Goal: Navigation & Orientation: Find specific page/section

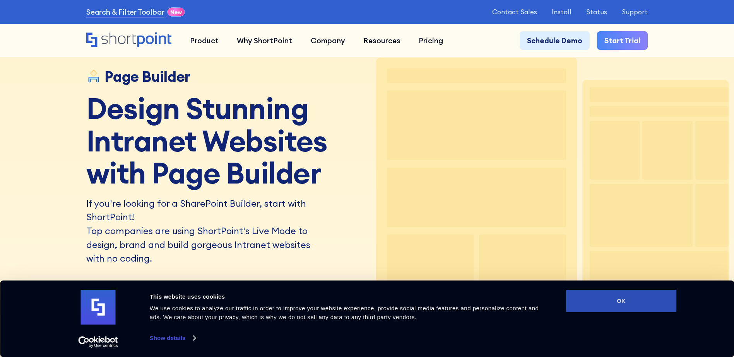
click at [617, 302] on button "OK" at bounding box center [621, 301] width 111 height 22
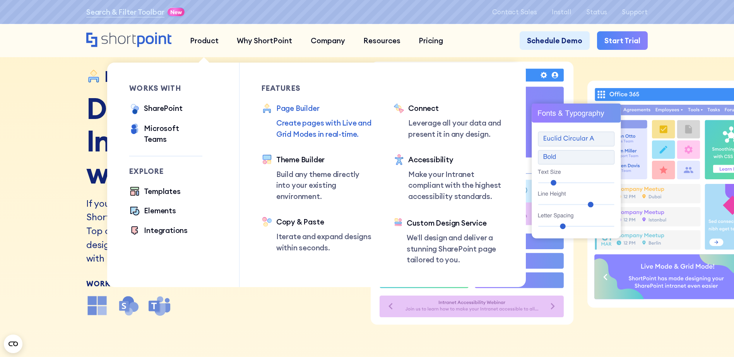
click at [291, 112] on div "Page Builder" at bounding box center [324, 108] width 96 height 11
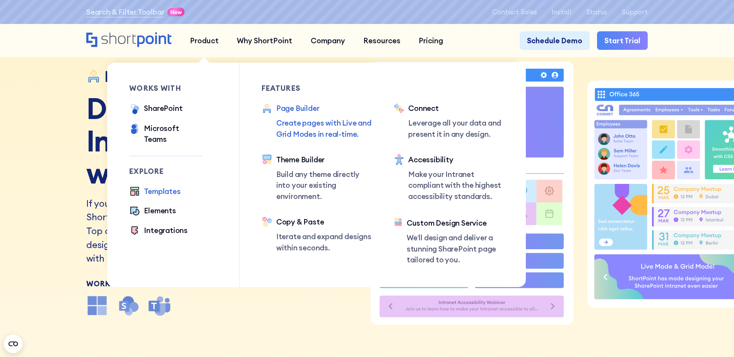
click at [159, 186] on div "Templates" at bounding box center [162, 191] width 36 height 11
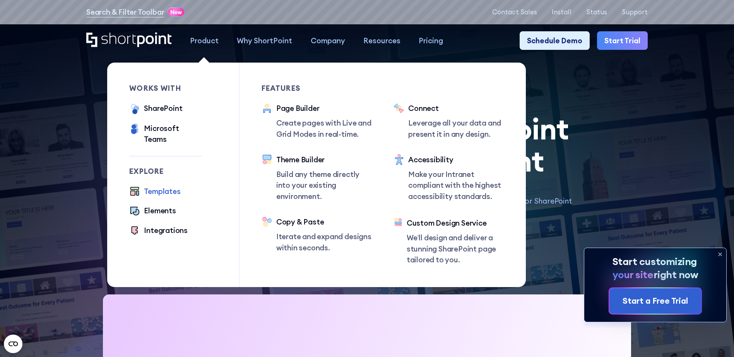
click at [151, 186] on div "Templates" at bounding box center [162, 191] width 36 height 11
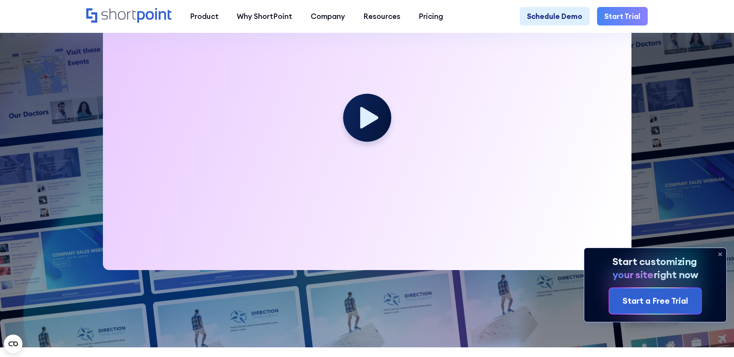
scroll to position [348, 0]
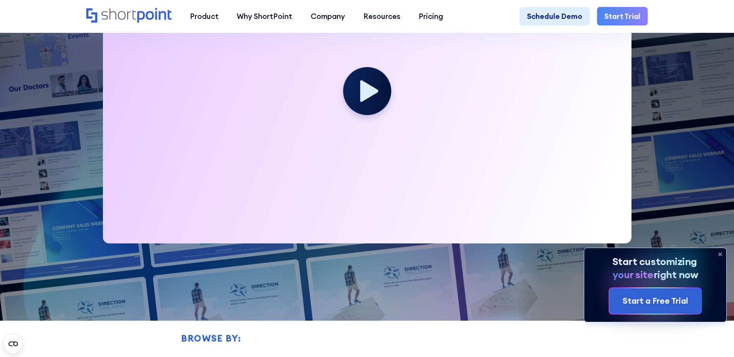
click at [719, 252] on icon at bounding box center [719, 254] width 12 height 12
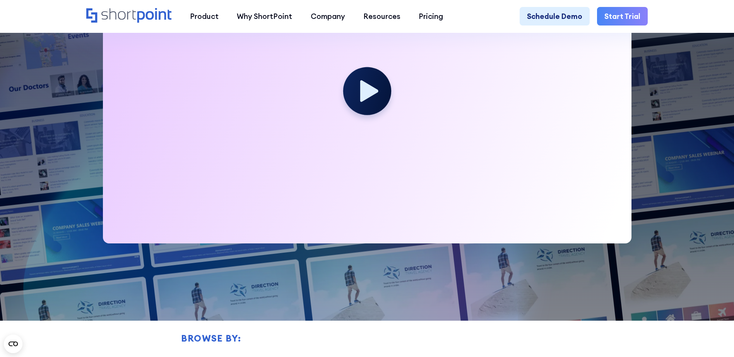
click at [134, 133] on div at bounding box center [367, 95] width 528 height 297
